Goal: Book appointment/travel/reservation

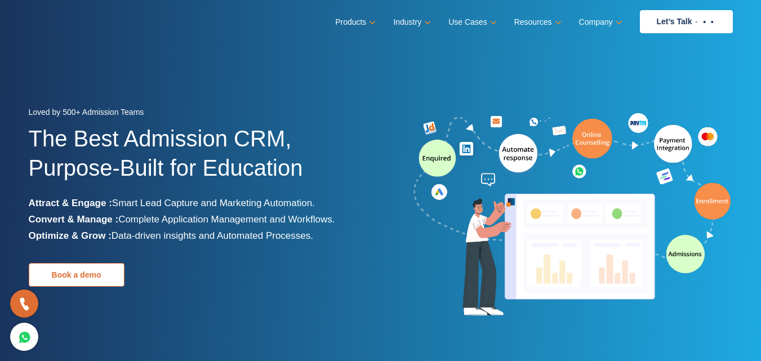
click at [73, 274] on link "Book a demo" at bounding box center [77, 275] width 96 height 24
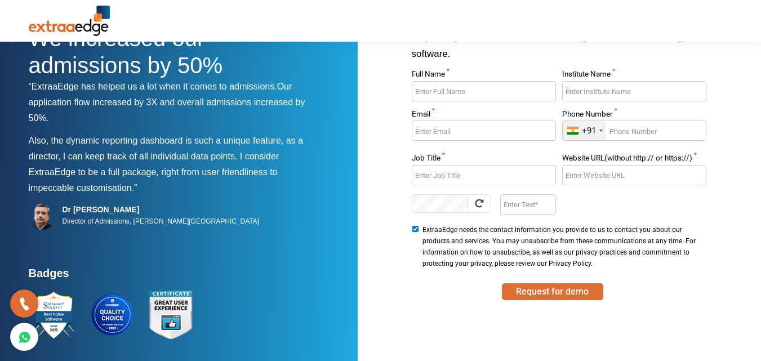
scroll to position [34, 0]
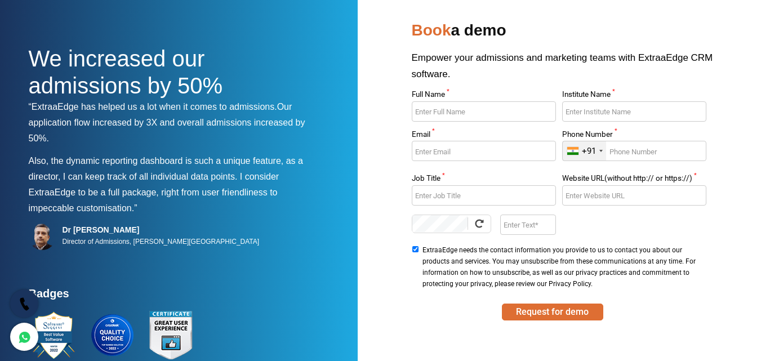
click at [28, 303] on icon at bounding box center [24, 304] width 13 height 16
